Goal: Submit feedback/report problem

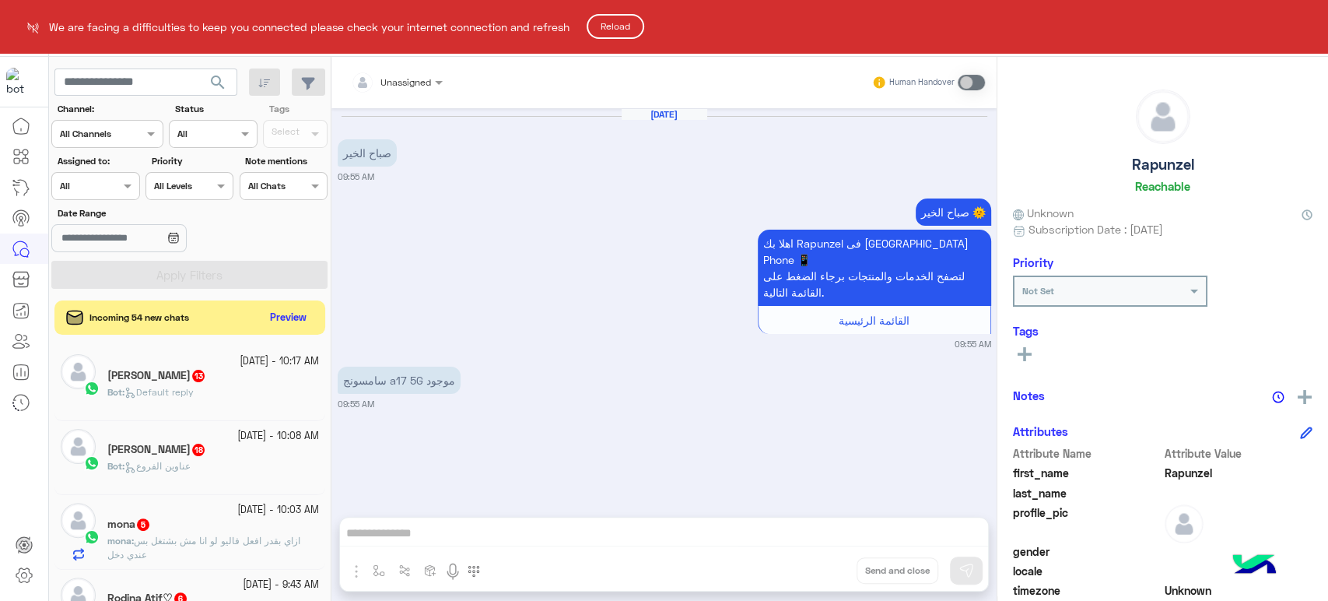
scroll to position [447, 0]
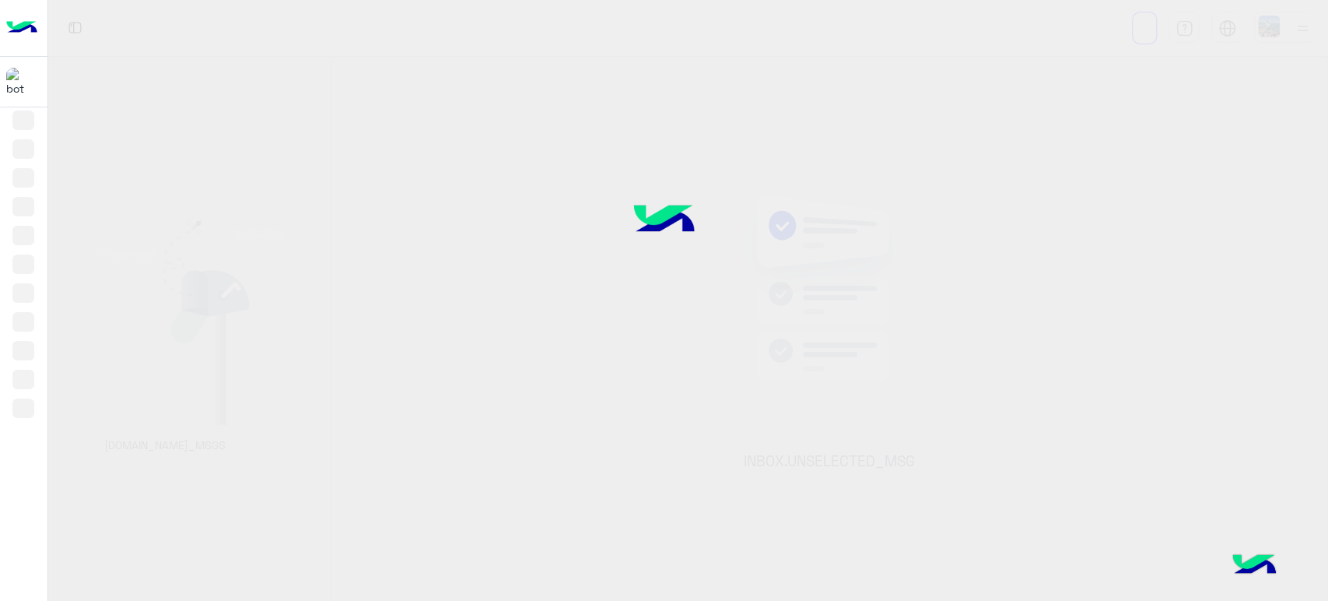
click at [25, 21] on img at bounding box center [21, 28] width 31 height 33
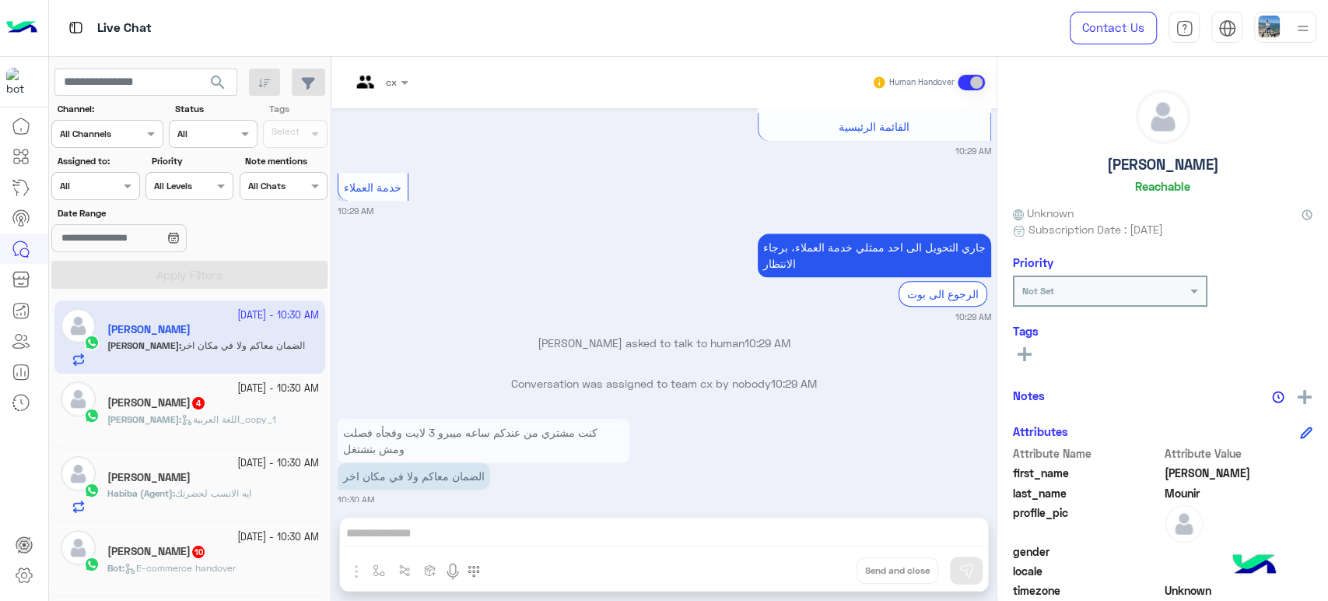
scroll to position [493, 0]
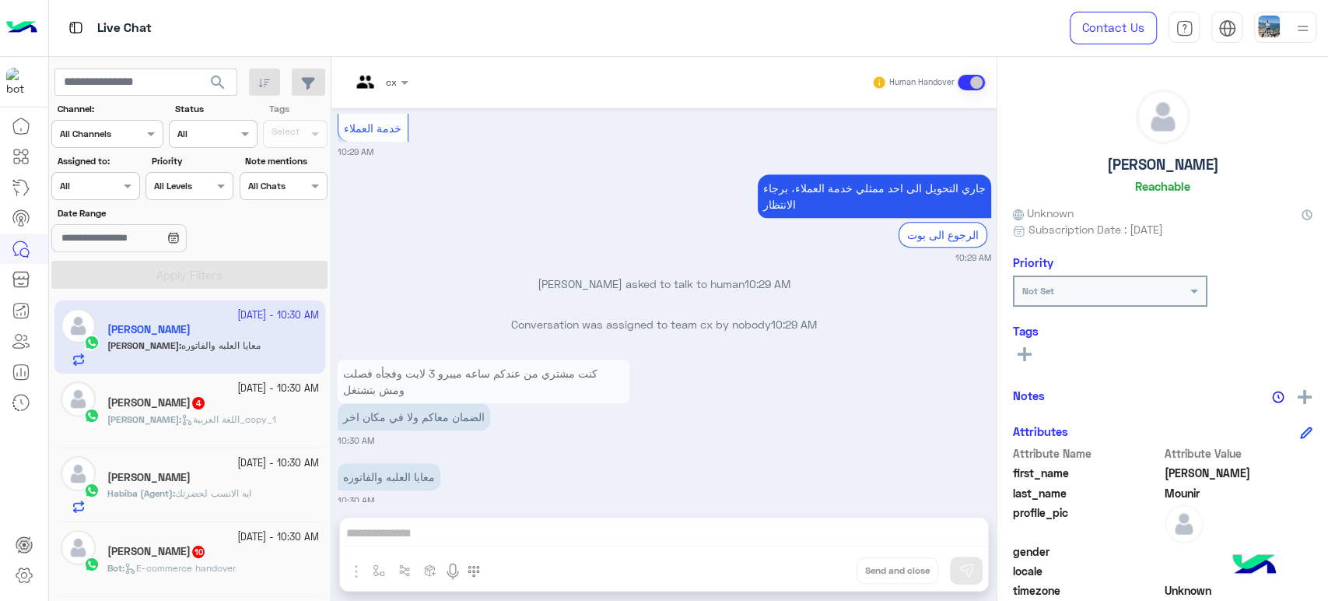
click at [19, 26] on img at bounding box center [21, 28] width 31 height 33
